Goal: Task Accomplishment & Management: Complete application form

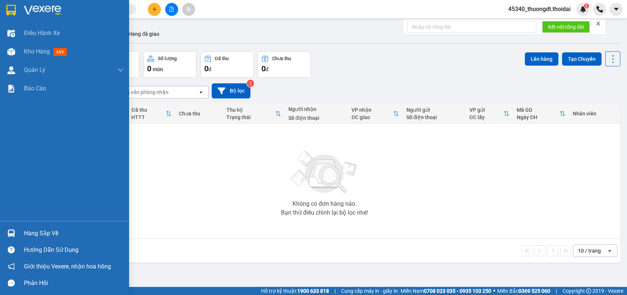
click at [37, 231] on div "Hàng sắp về" at bounding box center [74, 233] width 100 height 11
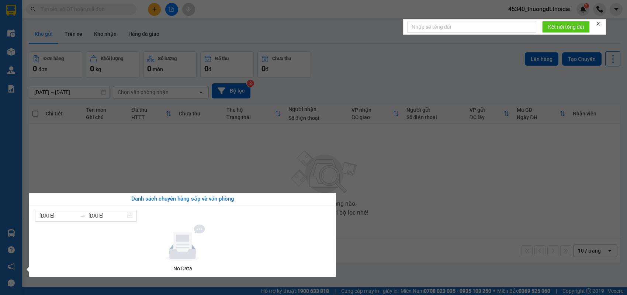
click at [424, 216] on section "Kết quả tìm kiếm ( 0 ) Bộ lọc No Data 45340_thuongdt.thoidai 2 Điều hành xe Kho…" at bounding box center [313, 147] width 627 height 295
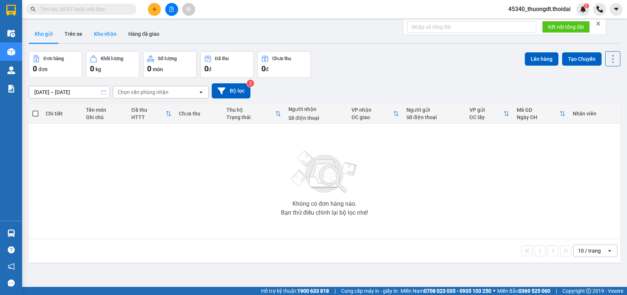
click at [99, 31] on button "Kho nhận" at bounding box center [105, 34] width 34 height 18
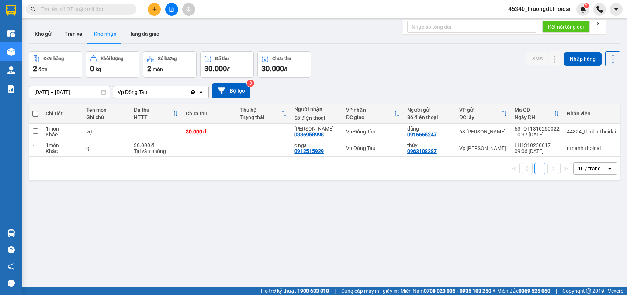
click at [121, 10] on input "text" at bounding box center [84, 9] width 87 height 8
paste input "0982780468"
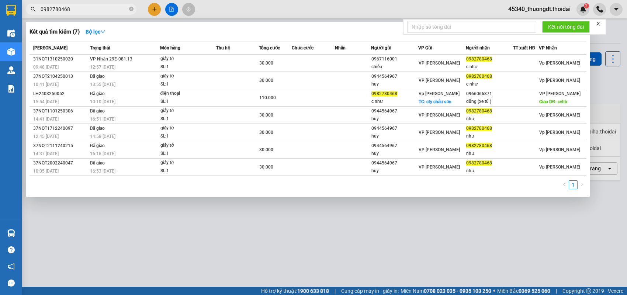
type input "0982780468"
click at [133, 7] on icon "close-circle" at bounding box center [131, 9] width 4 height 4
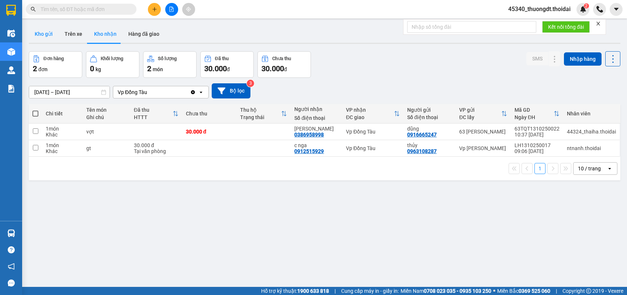
click at [44, 34] on button "Kho gửi" at bounding box center [44, 34] width 30 height 18
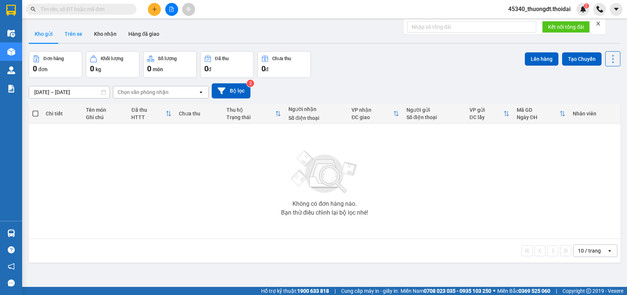
click at [82, 36] on button "Trên xe" at bounding box center [74, 34] width 30 height 18
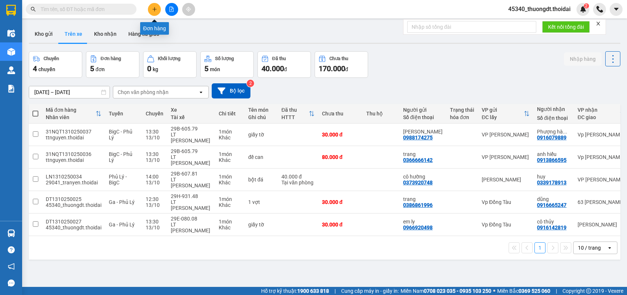
click at [160, 5] on div at bounding box center [171, 9] width 55 height 13
click at [150, 12] on button at bounding box center [154, 9] width 13 height 13
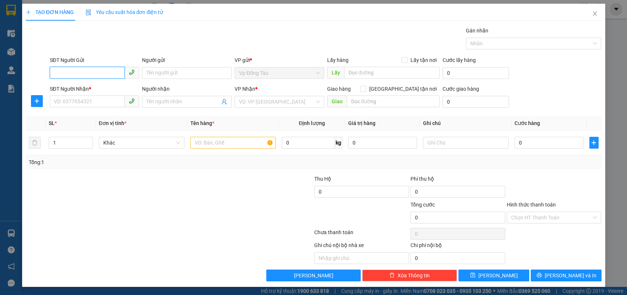
click at [76, 74] on input "SĐT Người Gửi" at bounding box center [87, 73] width 75 height 12
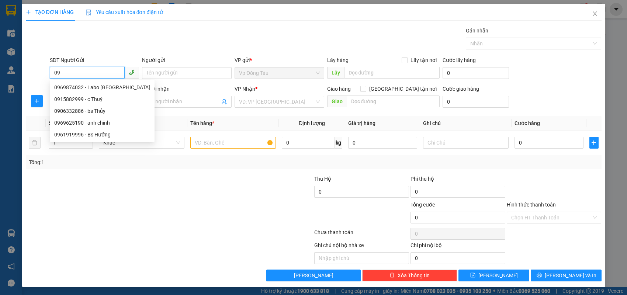
type input "0"
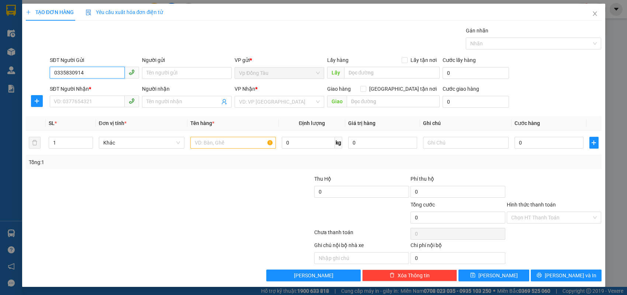
type input "0335830914"
click at [193, 66] on div "Người gửi" at bounding box center [187, 61] width 90 height 11
click at [190, 70] on input "Người gửi" at bounding box center [187, 73] width 90 height 12
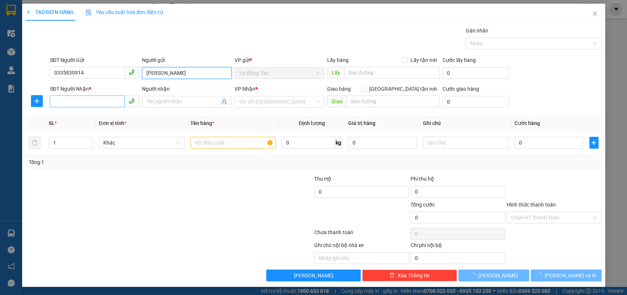
type input "phạm quốc anh"
click at [112, 100] on input "SĐT Người Nhận *" at bounding box center [87, 102] width 75 height 12
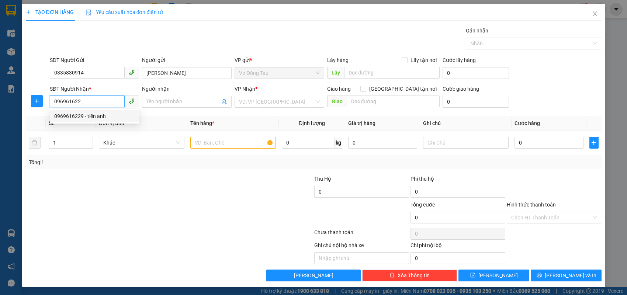
click at [115, 114] on div "0969616229 - tiến anh" at bounding box center [94, 116] width 81 height 8
type input "0969616229"
type input "tiến anh"
type input "0969616229"
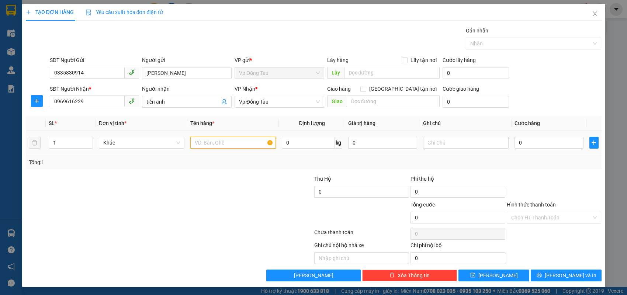
click at [217, 141] on input "text" at bounding box center [233, 143] width 86 height 12
type input "a"
type input "áo vest"
click at [537, 140] on input "0" at bounding box center [549, 143] width 69 height 12
type input "3"
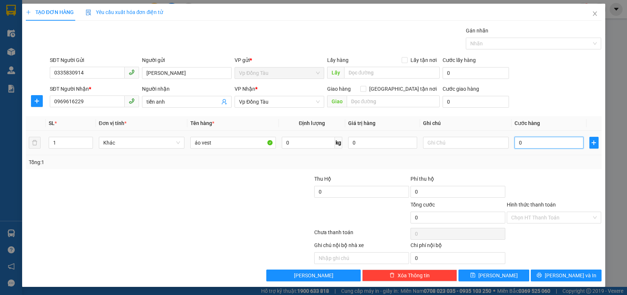
type input "3"
type input "30"
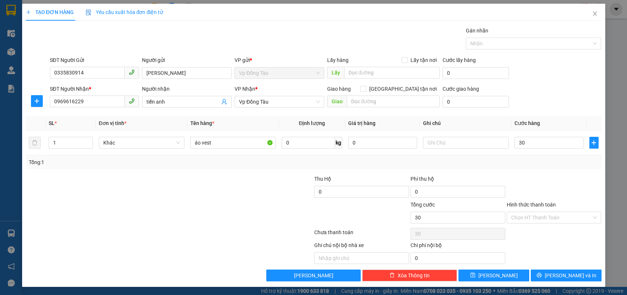
type input "30.000"
click at [570, 194] on div at bounding box center [554, 188] width 96 height 26
click at [566, 272] on span "Lưu và In" at bounding box center [571, 276] width 52 height 8
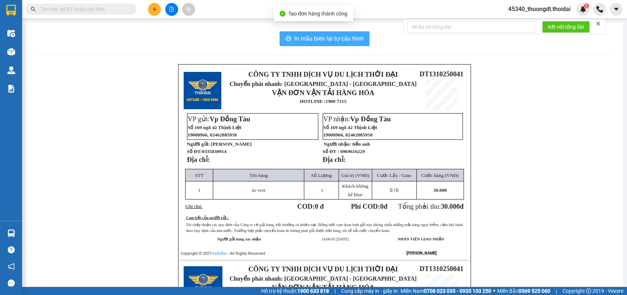
click at [325, 42] on span "In mẫu biên lai tự cấu hình" at bounding box center [328, 38] width 69 height 9
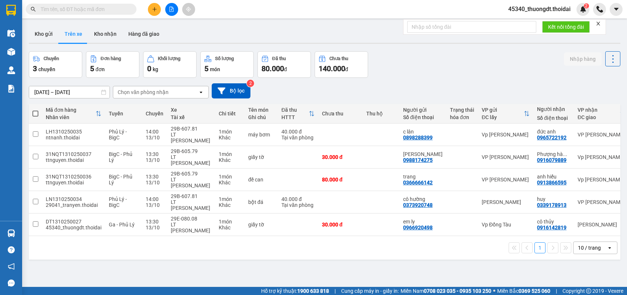
click at [119, 11] on input "text" at bounding box center [84, 9] width 87 height 8
paste input "0916155579"
type input "0916155579"
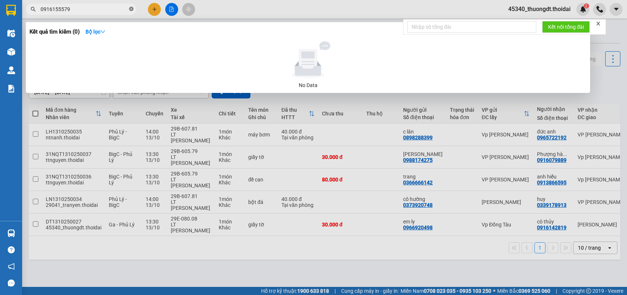
click at [130, 9] on icon "close-circle" at bounding box center [131, 9] width 4 height 4
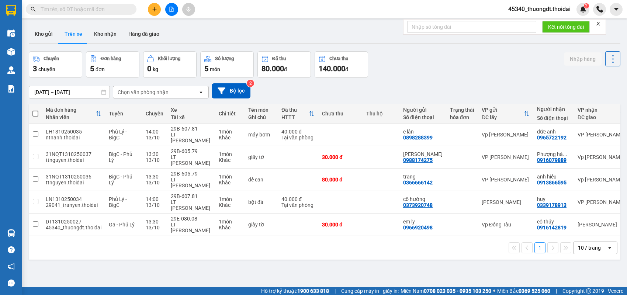
click at [124, 9] on input "text" at bounding box center [84, 9] width 87 height 8
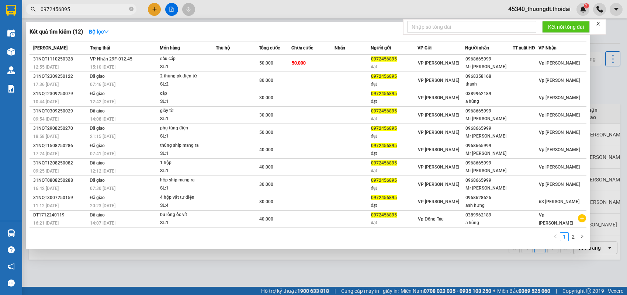
type input "0972456895"
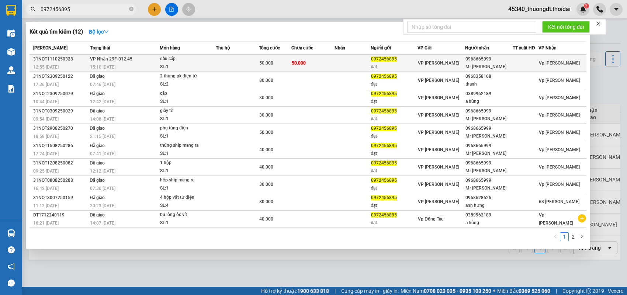
click at [469, 59] on div "0968665999" at bounding box center [489, 59] width 47 height 8
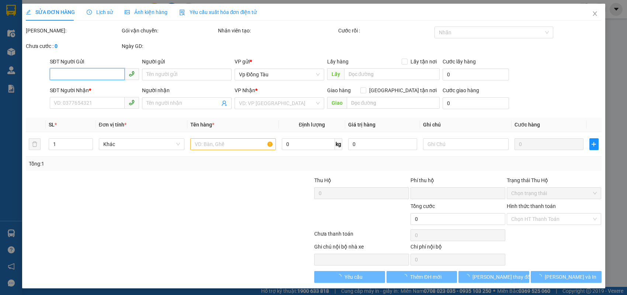
type input "0972456895"
type input "đạt"
type input "0968665999"
type input "Mr Thuận"
type input "0"
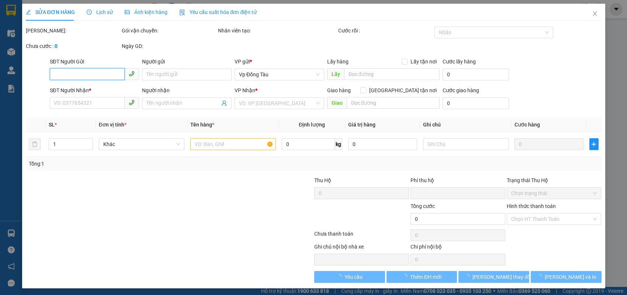
type input "50.000"
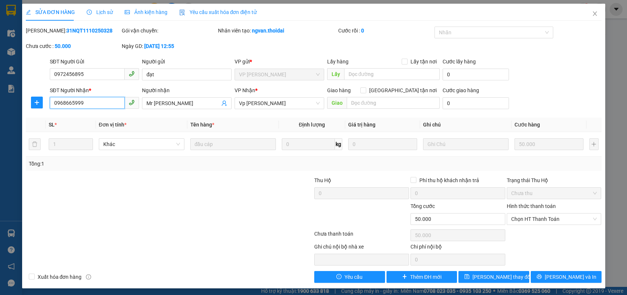
drag, startPoint x: 91, startPoint y: 106, endPoint x: 34, endPoint y: 117, distance: 58.3
click at [34, 117] on div "Total Paid Fee 0 Total UnPaid Fee 50.000 Cash Collection Total Fee Mã ĐH: 31NQT…" at bounding box center [314, 155] width 576 height 256
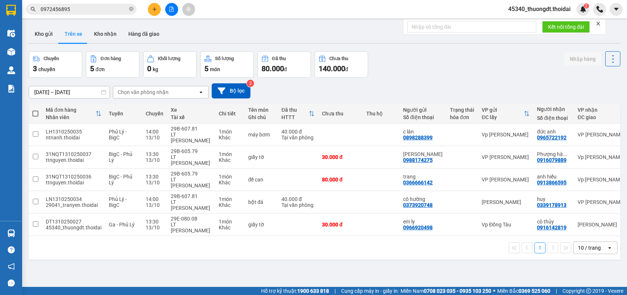
click at [101, 6] on input "0972456895" at bounding box center [84, 9] width 87 height 8
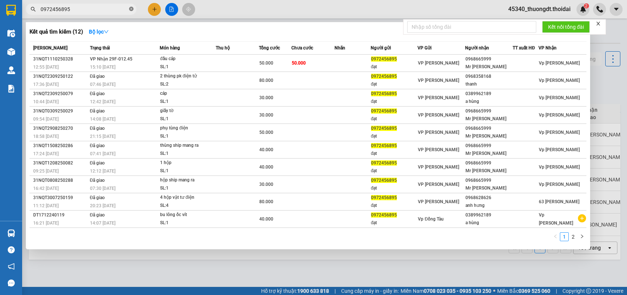
click at [132, 11] on icon "close-circle" at bounding box center [131, 9] width 4 height 4
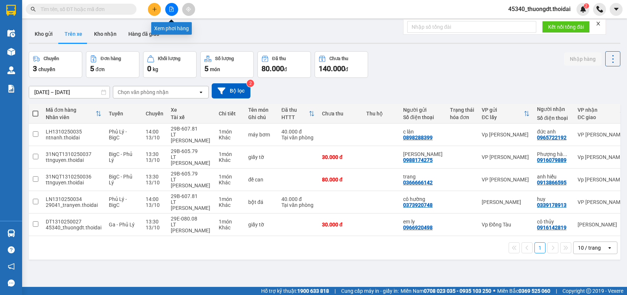
click at [158, 9] on button at bounding box center [154, 9] width 13 height 13
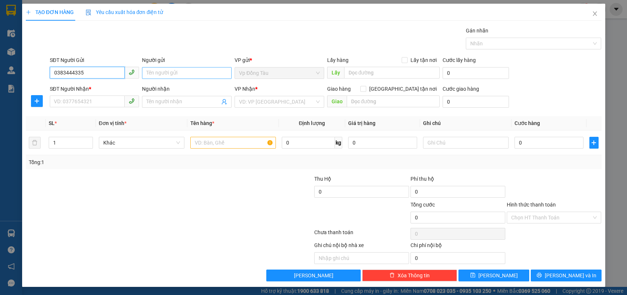
type input "0383444335"
click at [204, 75] on input "Người gửi" at bounding box center [187, 73] width 90 height 12
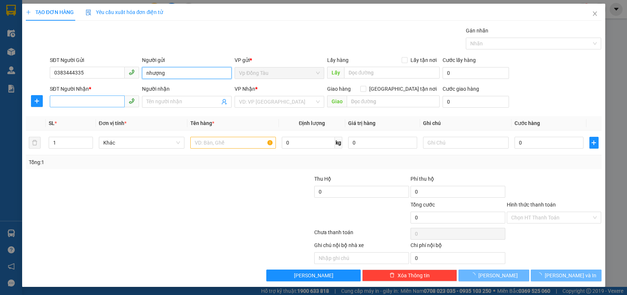
type input "nhượng"
click at [99, 101] on input "SĐT Người Nhận *" at bounding box center [87, 102] width 75 height 12
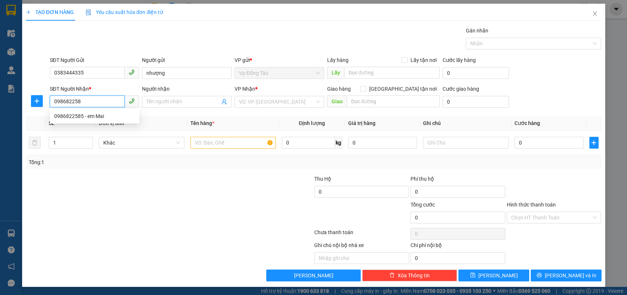
type input "0986822585"
click at [89, 114] on div "0986822585 - em Mai" at bounding box center [94, 116] width 81 height 8
type input "em Mai"
type input "0986822585"
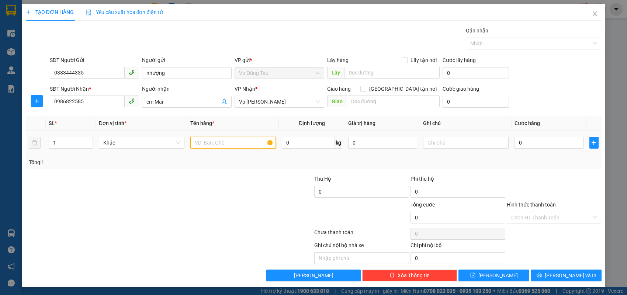
click at [249, 145] on input "text" at bounding box center [233, 143] width 86 height 12
type input "5 kiện phụ kiện tủ bếp"
click at [557, 142] on input "0" at bounding box center [549, 143] width 69 height 12
type input "2"
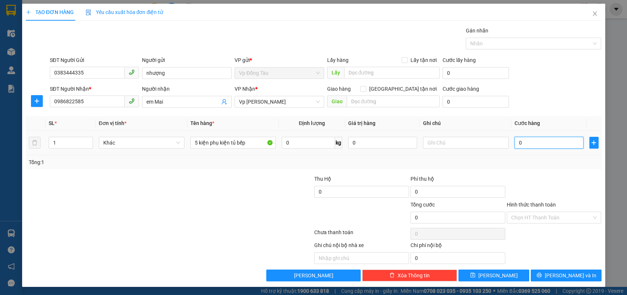
type input "2"
type input "25"
type input "250"
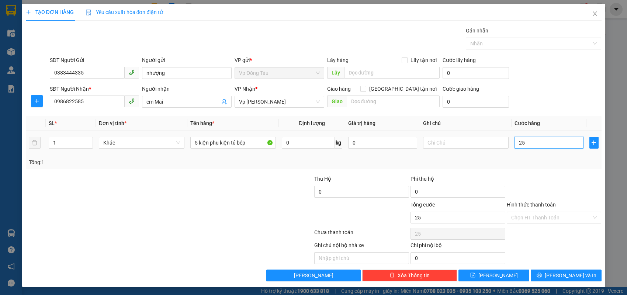
type input "250"
type input "250.000"
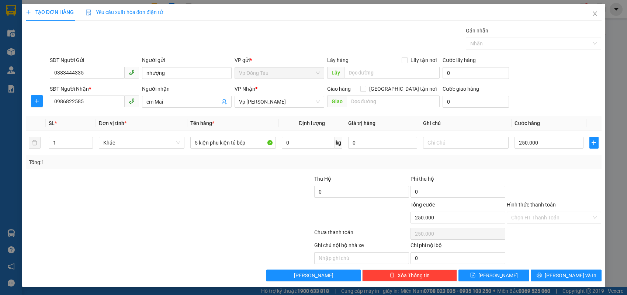
click at [548, 157] on div "Tổng: 1" at bounding box center [314, 162] width 576 height 14
click at [550, 271] on button "Lưu và In" at bounding box center [566, 276] width 71 height 12
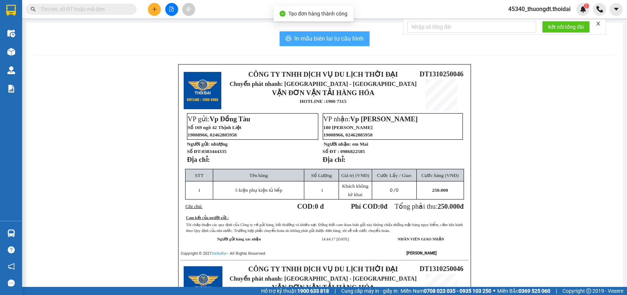
click at [286, 38] on icon "printer" at bounding box center [289, 38] width 6 height 6
